Goal: Information Seeking & Learning: Obtain resource

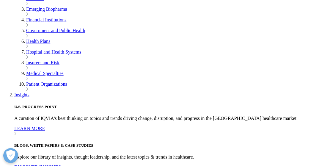
scroll to position [1161, 0]
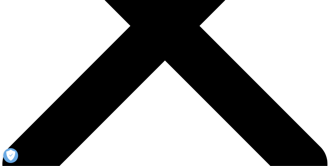
scroll to position [149, 0]
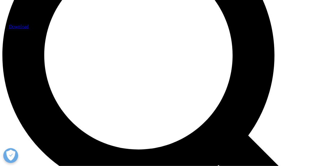
scroll to position [417, 0]
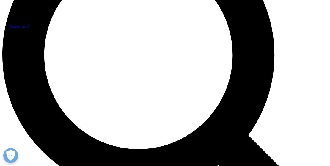
click at [29, 29] on link "Download" at bounding box center [19, 26] width 20 height 5
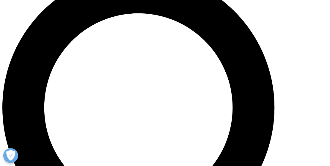
scroll to position [357, 0]
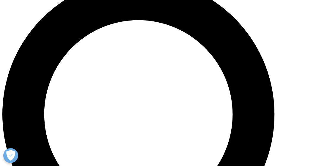
drag, startPoint x: 183, startPoint y: 42, endPoint x: 249, endPoint y: 116, distance: 98.9
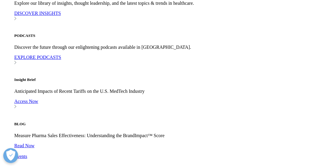
drag, startPoint x: 249, startPoint y: 116, endPoint x: 209, endPoint y: 87, distance: 49.3
copy p "Glucagon-like-peptide-1 agonists ("GLP-1s") are an important growth driver for …"
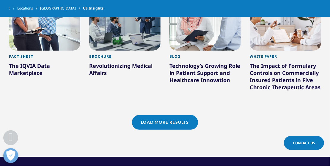
scroll to position [476, 0]
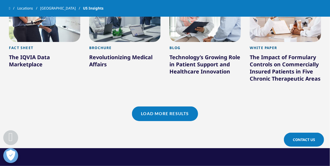
click at [280, 66] on div "The Impact of Formulary Controls on Commercially Insured Patients in Five Chron…" at bounding box center [285, 69] width 71 height 31
click at [171, 114] on link "Load More Results" at bounding box center [165, 114] width 66 height 15
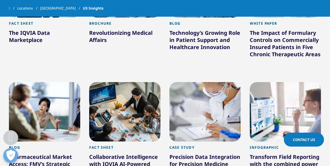
scroll to position [536, 0]
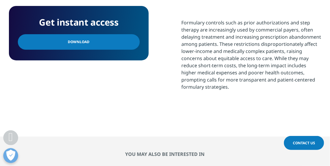
scroll to position [357, 0]
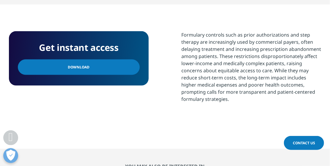
click at [101, 69] on link "Download" at bounding box center [79, 67] width 122 height 15
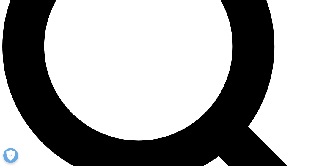
scroll to position [476, 0]
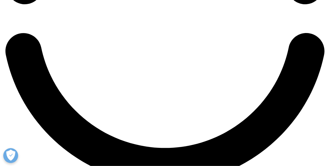
scroll to position [834, 0]
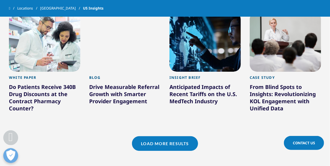
click at [183, 88] on div "Anticipated Impacts of Recent Tariffs on the U.S. MedTech Industry" at bounding box center [205, 95] width 71 height 24
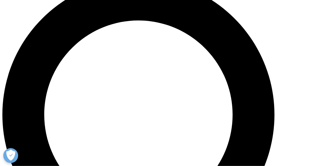
scroll to position [357, 0]
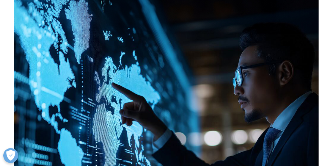
scroll to position [836, 0]
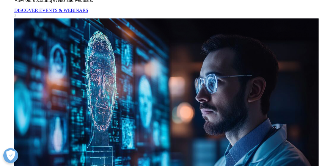
scroll to position [1193, 0]
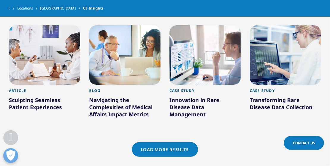
click at [164, 142] on link "Load More Results" at bounding box center [165, 149] width 66 height 15
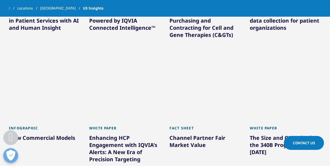
scroll to position [1551, 0]
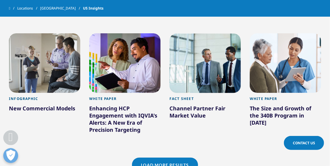
click at [161, 158] on link "Load More Results" at bounding box center [165, 165] width 66 height 15
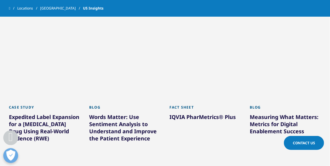
scroll to position [1938, 0]
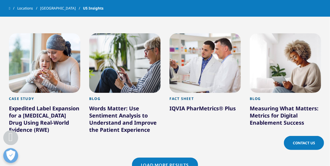
click at [149, 158] on link "Load More Results" at bounding box center [165, 165] width 66 height 15
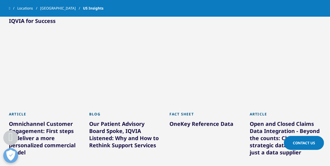
scroll to position [2325, 0]
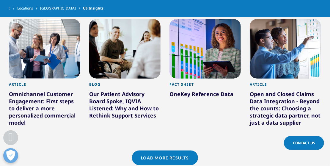
click at [156, 151] on link "Load More Results" at bounding box center [165, 158] width 66 height 15
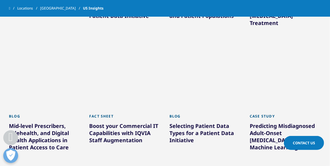
scroll to position [2682, 0]
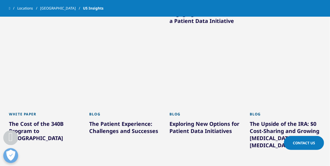
scroll to position [3069, 0]
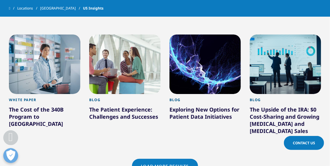
click at [154, 159] on link "Load More Results" at bounding box center [165, 166] width 66 height 15
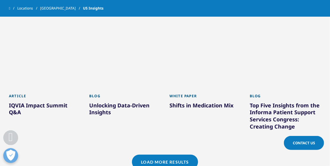
scroll to position [3456, 0]
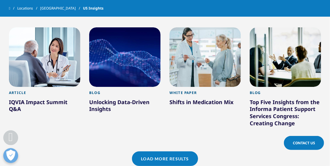
click at [158, 152] on link "Load More Results" at bounding box center [165, 159] width 66 height 15
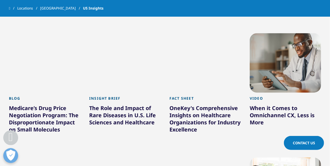
scroll to position [3486, 0]
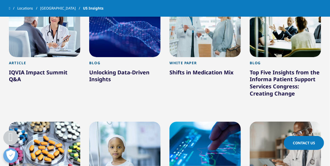
click at [221, 69] on div "Shifts in Medication Mix" at bounding box center [205, 74] width 71 height 10
click at [202, 69] on div "Shifts in Medication Mix" at bounding box center [205, 74] width 71 height 10
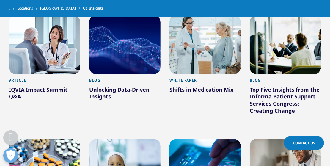
scroll to position [3456, 0]
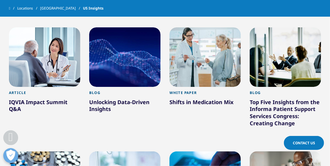
click at [203, 52] on div at bounding box center [205, 57] width 71 height 60
click at [200, 99] on div "Shifts in Medication Mix" at bounding box center [205, 104] width 71 height 10
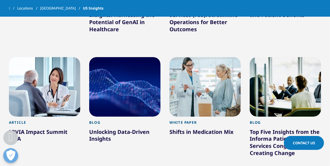
click at [205, 66] on div at bounding box center [205, 87] width 71 height 60
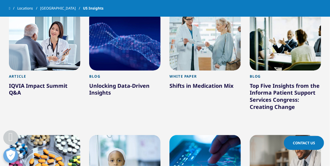
scroll to position [3456, 0]
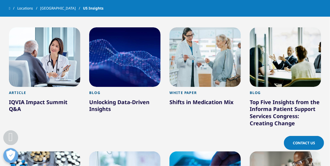
click at [205, 64] on div at bounding box center [205, 57] width 71 height 60
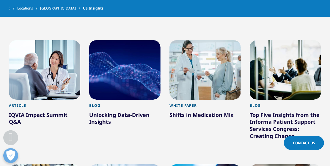
scroll to position [3426, 0]
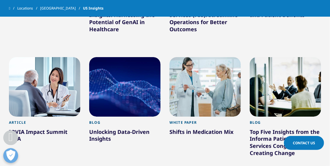
click at [185, 57] on div at bounding box center [205, 87] width 71 height 60
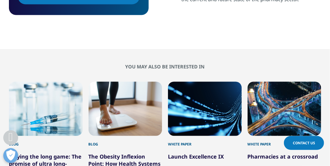
scroll to position [447, 0]
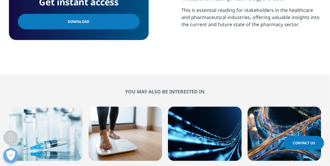
click at [79, 25] on span "Download" at bounding box center [79, 21] width 22 height 7
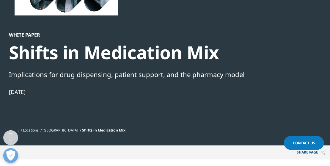
scroll to position [0, 0]
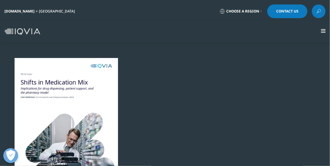
click at [318, 10] on icon at bounding box center [319, 11] width 5 height 8
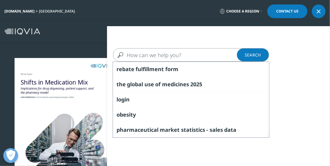
paste input "The Use of Medicines in the U.S. 2024: Usage and Spending Trends and Outlook to…"
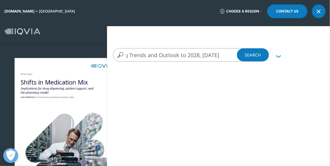
type input "The Use of Medicines in the U.S. 2024: Usage and Spending Trends and Outlook to…"
click at [241, 54] on link "Search Loading" at bounding box center [253, 54] width 32 height 13
